Goal: Answer question/provide support: Share knowledge or assist other users

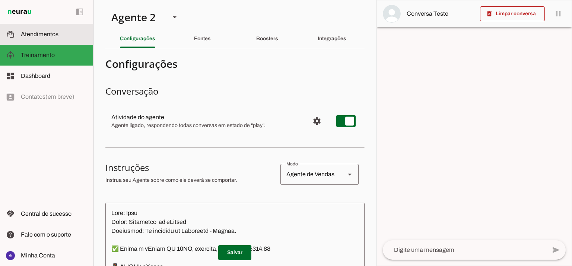
click at [48, 35] on span "Atendimentos" at bounding box center [40, 34] width 38 height 6
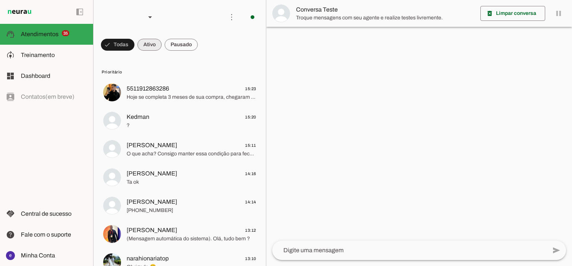
click at [145, 49] on span at bounding box center [149, 45] width 24 height 18
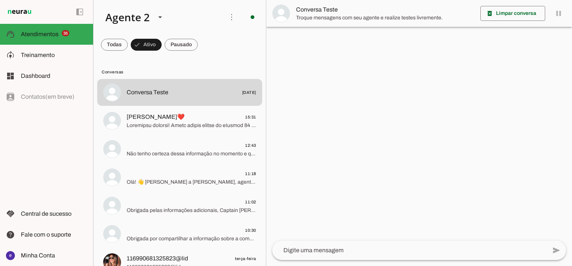
click at [201, 134] on lit-virtualizer "Conversa Teste [DATE] [PERSON_NAME]❤️ 15:31 12:43 Não tenho certeza dessa infor…" at bounding box center [179, 263] width 172 height 368
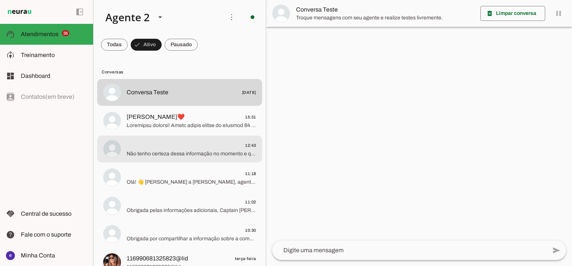
click at [193, 147] on span "12:43" at bounding box center [192, 145] width 130 height 9
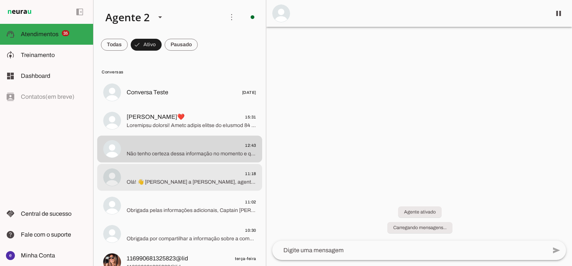
click at [212, 190] on md-item "11:18 Olá! 👋 [PERSON_NAME] a [PERSON_NAME], agente virtual de inteligência arti…" at bounding box center [179, 177] width 165 height 27
